Goal: Register for event/course

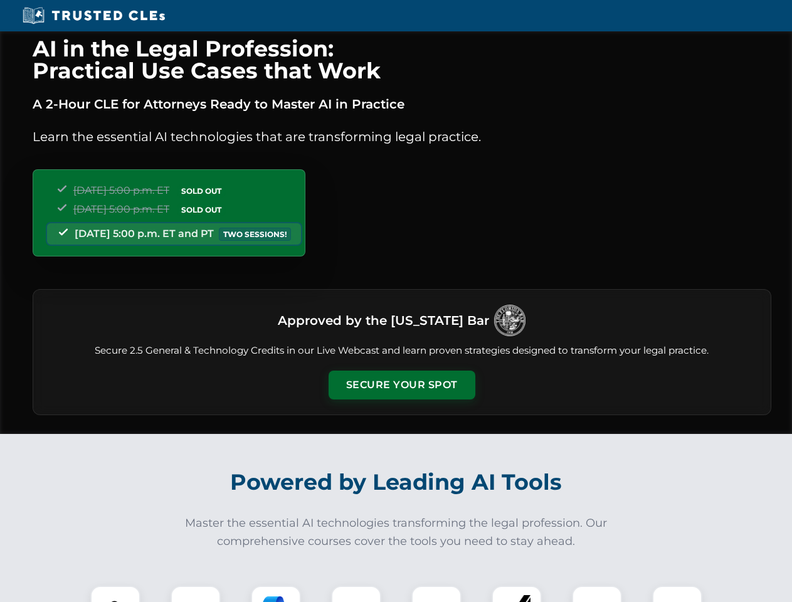
click at [401, 385] on button "Secure Your Spot" at bounding box center [402, 385] width 147 height 29
click at [115, 594] on img at bounding box center [115, 610] width 36 height 36
